Goal: Information Seeking & Learning: Compare options

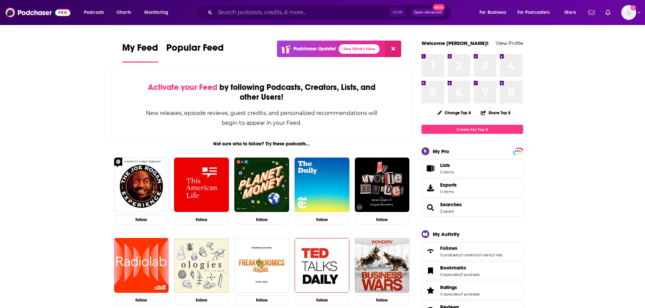
click at [304, 23] on div "Podcasts Charts Monitoring Ctrl K Open Advanced New For Business For Podcasters…" at bounding box center [322, 12] width 645 height 25
click at [304, 13] on input "Search podcasts, credits, & more..." at bounding box center [302, 12] width 175 height 11
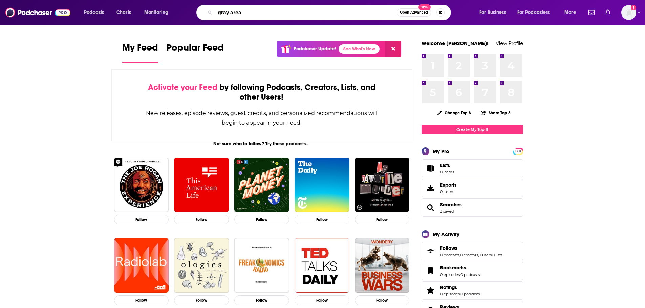
type input "gray area"
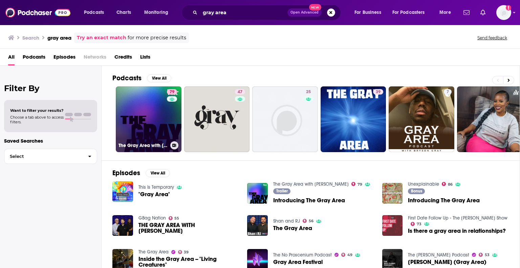
click at [160, 106] on link "79 The Gray Area with Sean Illing" at bounding box center [149, 119] width 66 height 66
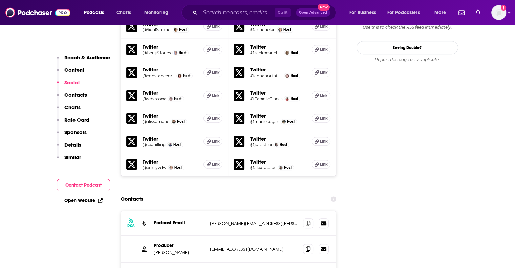
scroll to position [745, 0]
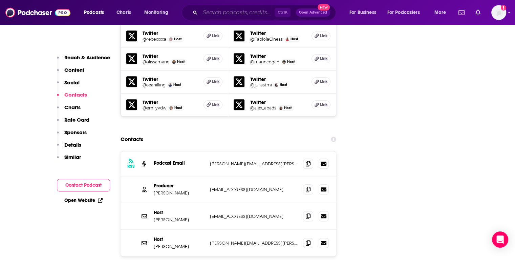
click at [228, 15] on input "Search podcasts, credits, & more..." at bounding box center [237, 12] width 74 height 11
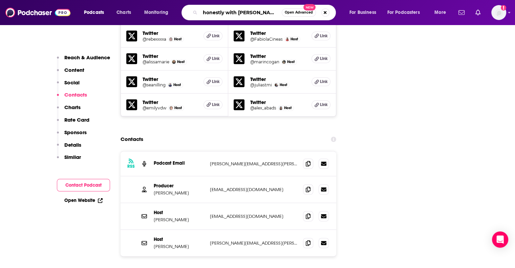
type input "honestly with bari weiss"
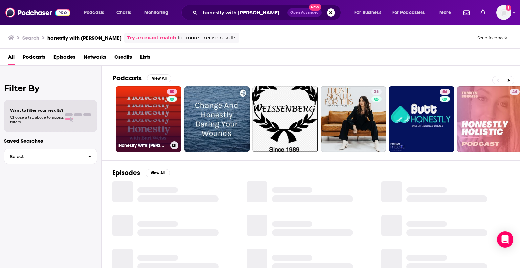
click at [154, 113] on link "80 Honestly with Bari Weiss" at bounding box center [149, 119] width 66 height 66
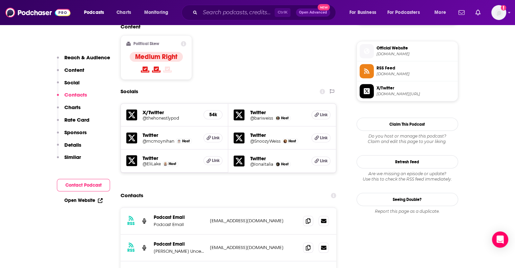
scroll to position [576, 0]
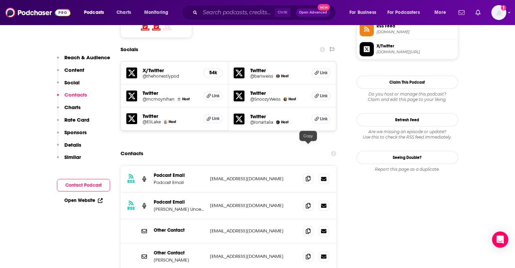
click at [306, 176] on icon at bounding box center [308, 178] width 5 height 5
click at [215, 14] on input "Search podcasts, credits, & more..." at bounding box center [237, 12] width 74 height 11
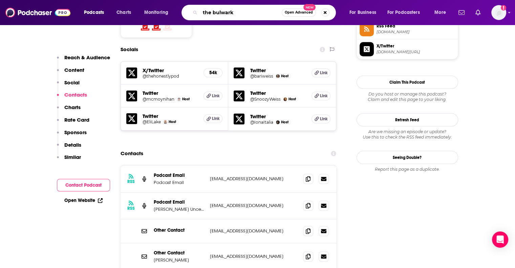
type input "the bulwark"
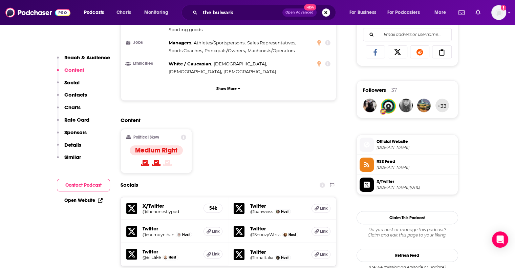
click at [68, 159] on p "Similar" at bounding box center [72, 157] width 17 height 6
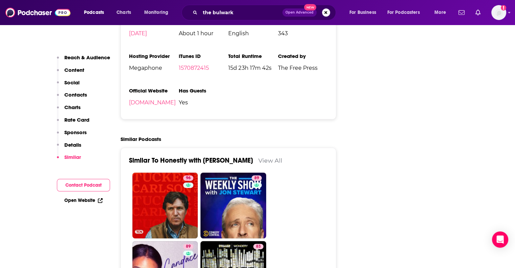
scroll to position [1480, 0]
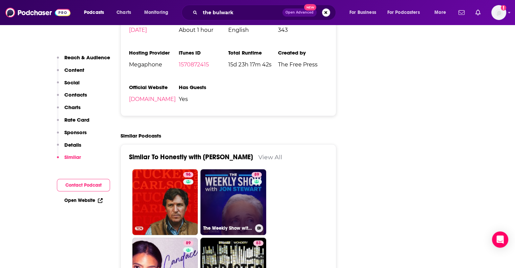
click at [235, 169] on link "89 The Weekly Show with Jon Stewart" at bounding box center [233, 202] width 66 height 66
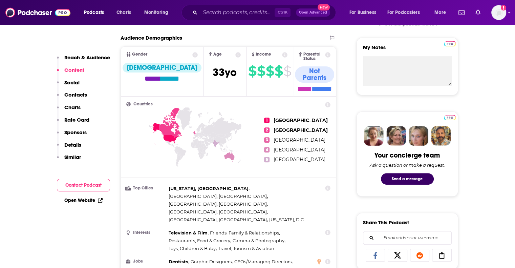
scroll to position [34, 0]
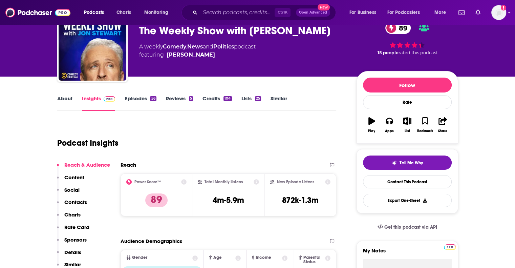
click at [58, 101] on link "About" at bounding box center [64, 103] width 15 height 16
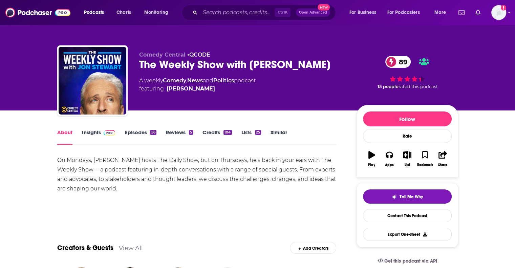
click at [141, 134] on link "Episodes 56" at bounding box center [140, 137] width 31 height 16
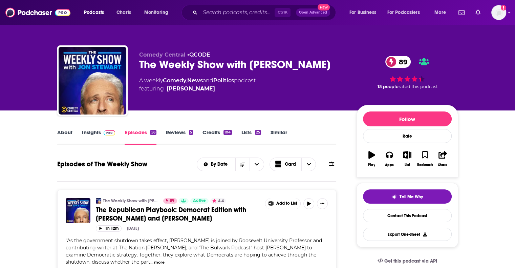
click at [92, 133] on link "Insights" at bounding box center [99, 137] width 34 height 16
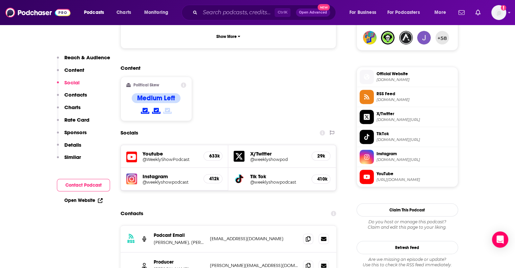
scroll to position [542, 0]
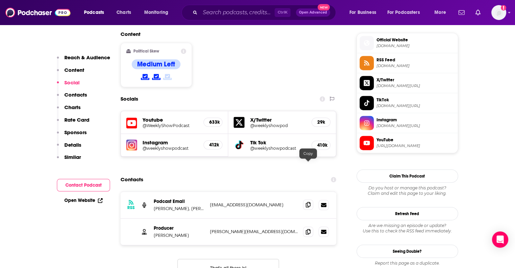
click at [309, 202] on icon at bounding box center [308, 204] width 5 height 5
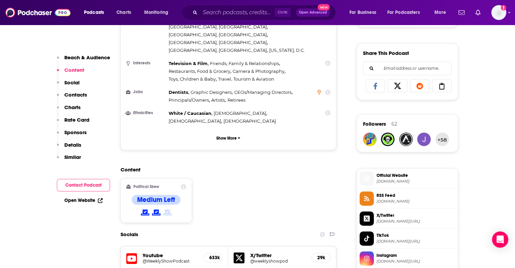
scroll to position [576, 0]
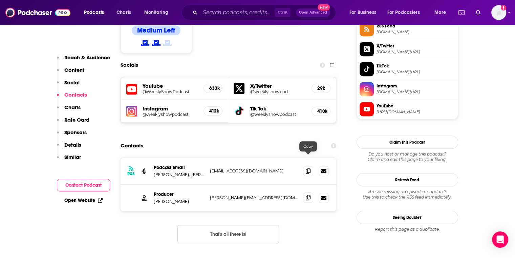
click at [307, 195] on icon at bounding box center [308, 197] width 5 height 5
click at [66, 157] on p "Similar" at bounding box center [72, 157] width 17 height 6
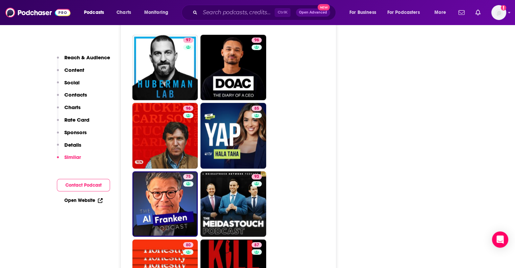
scroll to position [1797, 0]
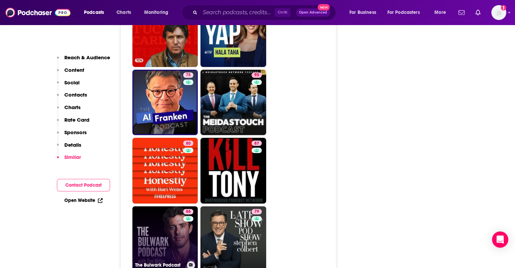
click at [172, 206] on link "86 The Bulwark Podcast" at bounding box center [165, 239] width 66 height 66
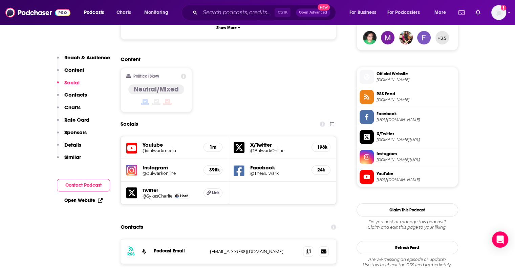
scroll to position [609, 0]
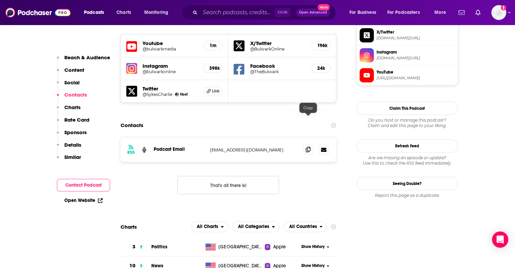
click at [307, 147] on icon at bounding box center [308, 149] width 5 height 5
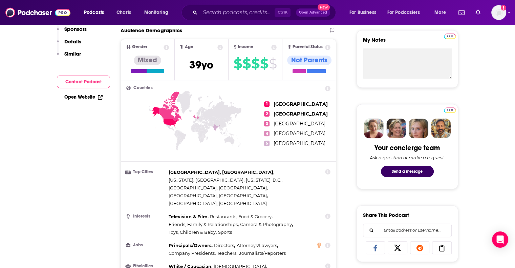
scroll to position [102, 0]
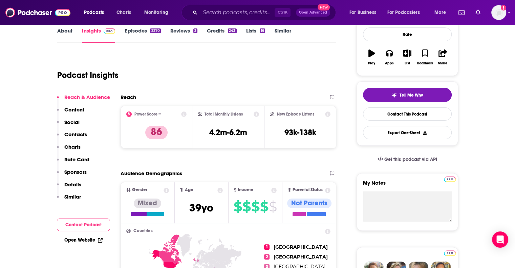
click at [77, 197] on p "Similar" at bounding box center [72, 196] width 17 height 6
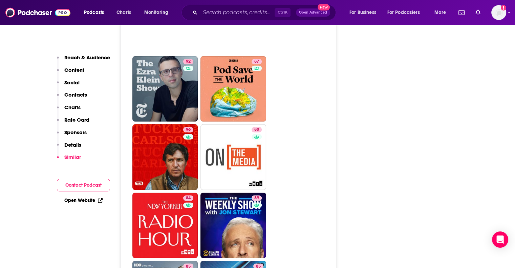
scroll to position [1847, 0]
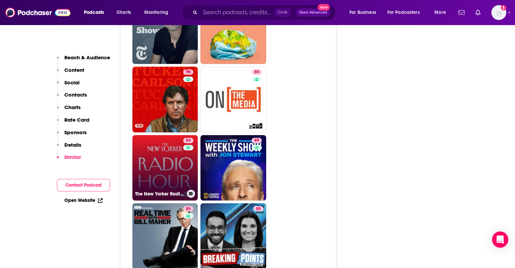
click at [146, 135] on link "84 The New Yorker Radio Hour" at bounding box center [165, 168] width 66 height 66
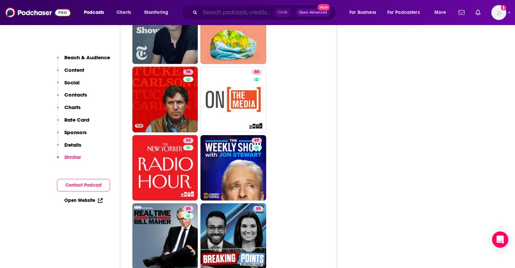
click at [222, 9] on input "Search podcasts, credits, & more..." at bounding box center [237, 12] width 74 height 11
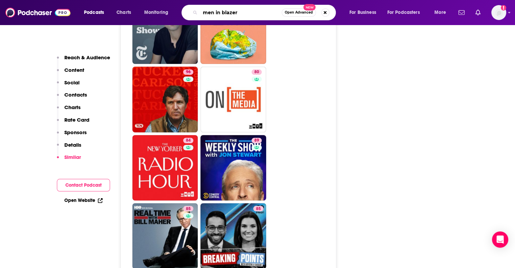
type input "men in blazers"
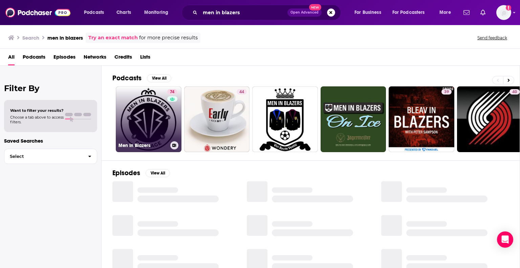
click at [146, 115] on link "74 Men In Blazers" at bounding box center [149, 119] width 66 height 66
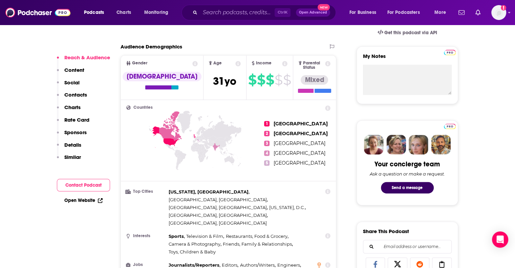
scroll to position [68, 0]
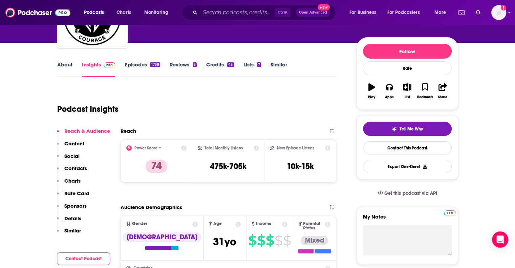
click at [60, 65] on link "About" at bounding box center [64, 69] width 15 height 16
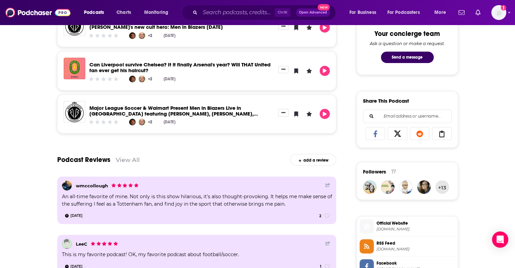
scroll to position [542, 0]
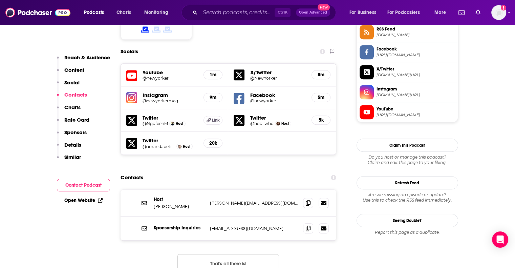
scroll to position [609, 0]
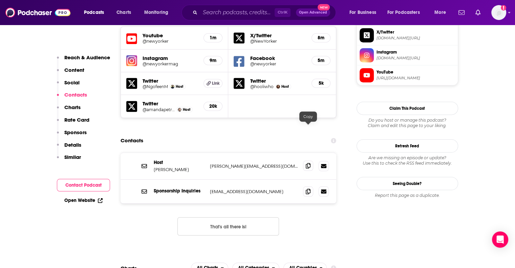
click at [311, 161] on span at bounding box center [308, 166] width 10 height 10
